Goal: Check status

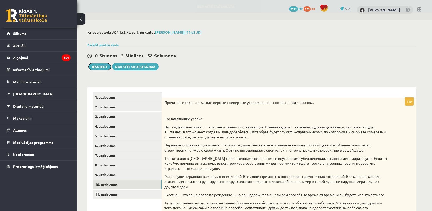
drag, startPoint x: 96, startPoint y: 66, endPoint x: 267, endPoint y: 28, distance: 175.4
click at [96, 66] on button "Iesniegt" at bounding box center [100, 66] width 22 height 7
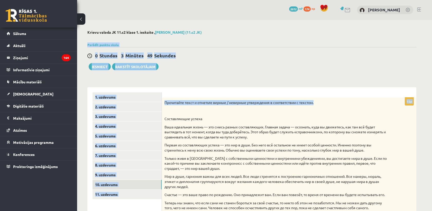
drag, startPoint x: 431, startPoint y: 39, endPoint x: 424, endPoint y: 98, distance: 59.5
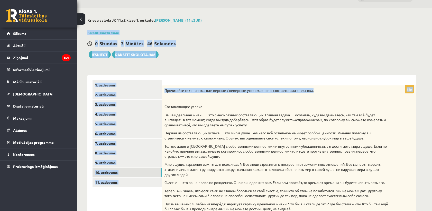
scroll to position [10, 0]
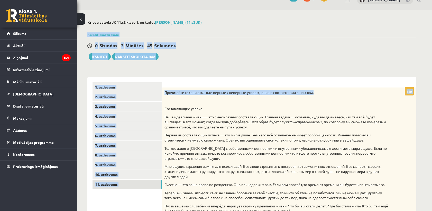
click at [125, 180] on link "11. uzdevums" at bounding box center [126, 184] width 69 height 10
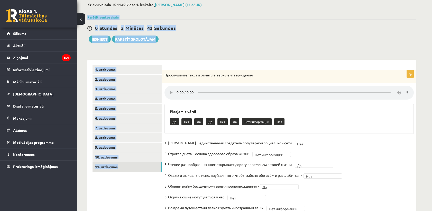
scroll to position [0, 0]
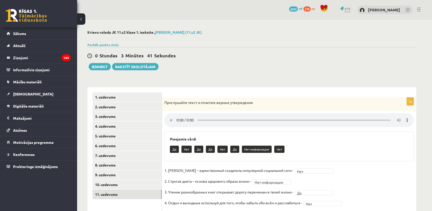
click at [253, 71] on div "Krievu valoda JK 11.c2 klase 1. ieskaite , [PERSON_NAME] (11.c2 JK) Parādīt pun…" at bounding box center [251, 140] width 349 height 240
click at [101, 65] on button "Iesniegt" at bounding box center [100, 66] width 22 height 7
